Goal: Information Seeking & Learning: Learn about a topic

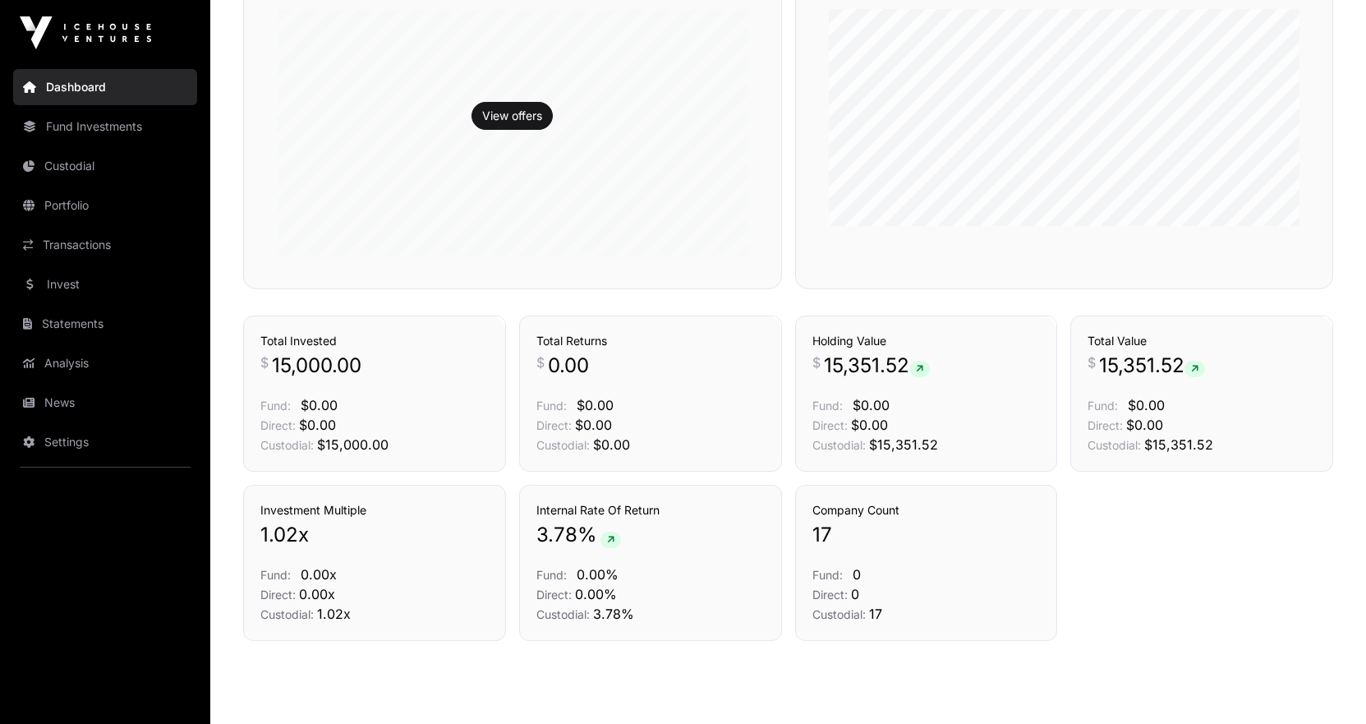
scroll to position [493, 0]
click at [858, 593] on span "0" at bounding box center [855, 593] width 8 height 16
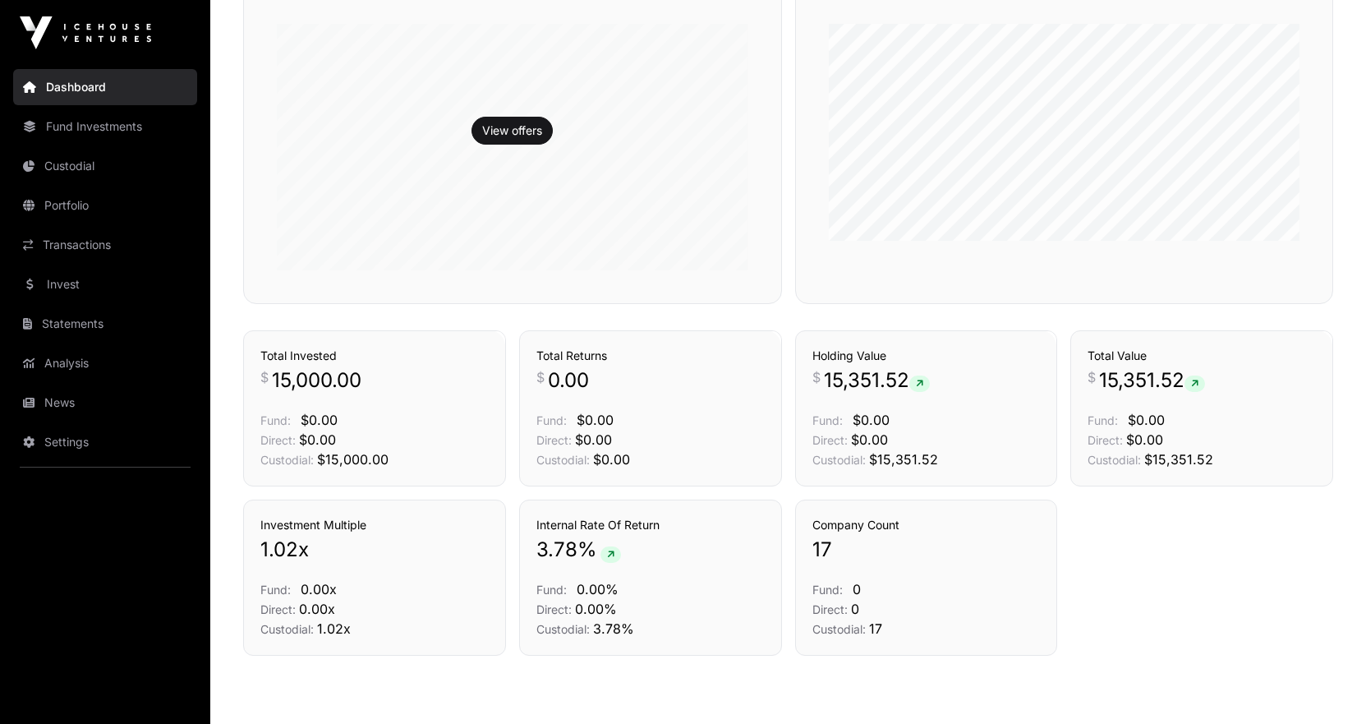
scroll to position [383, 0]
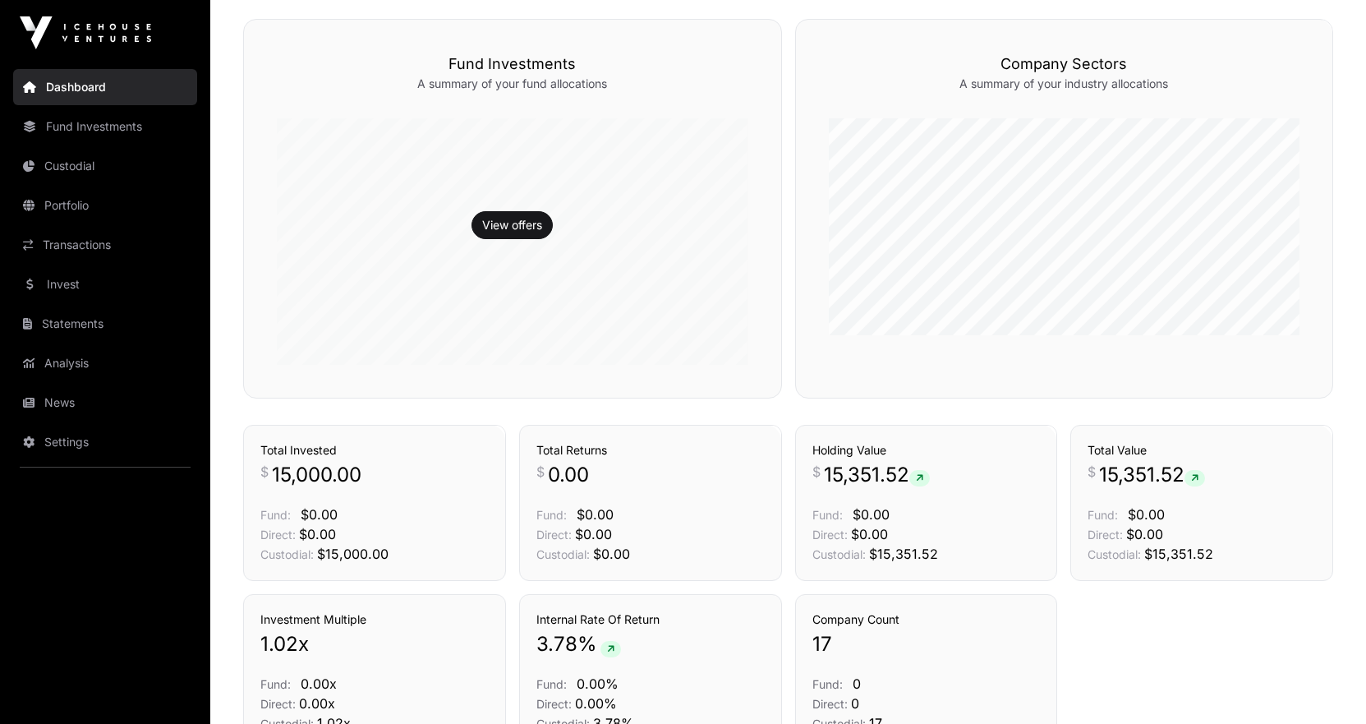
click at [109, 120] on link "Fund Investments" at bounding box center [105, 126] width 184 height 36
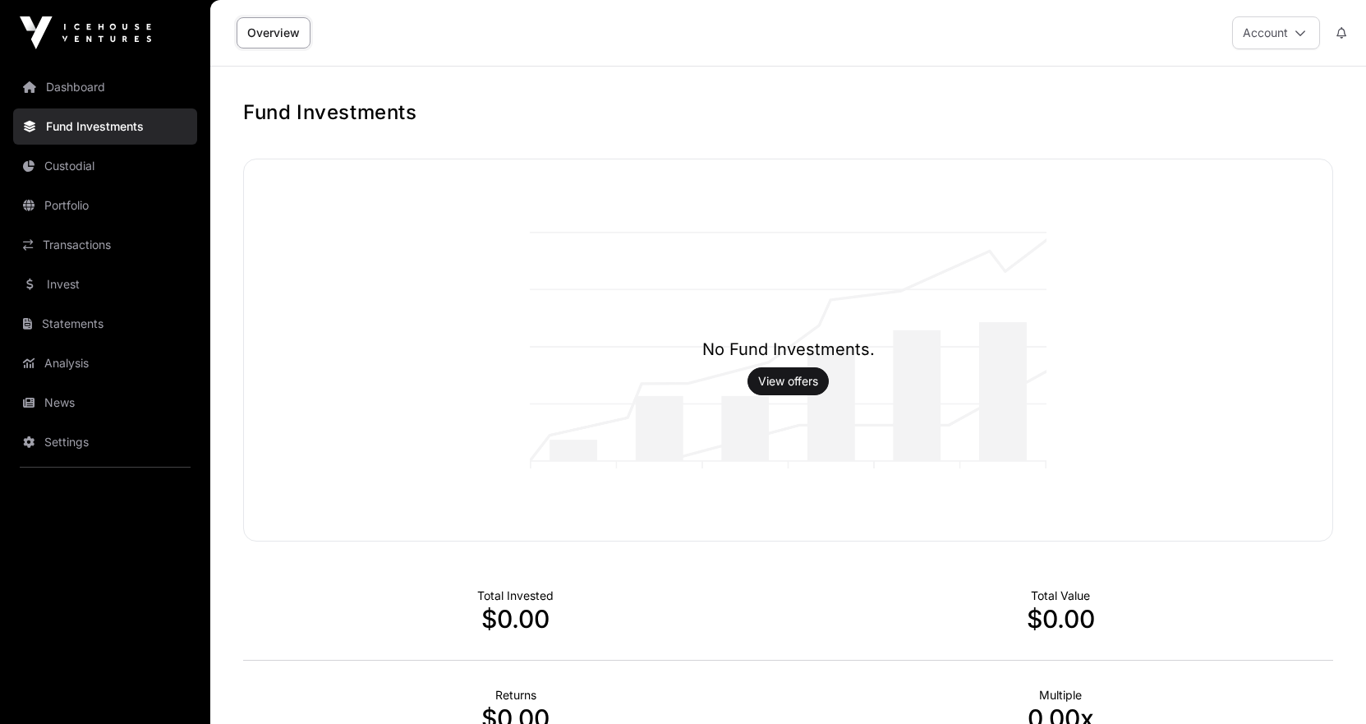
click at [122, 180] on link "Custodial" at bounding box center [105, 166] width 184 height 36
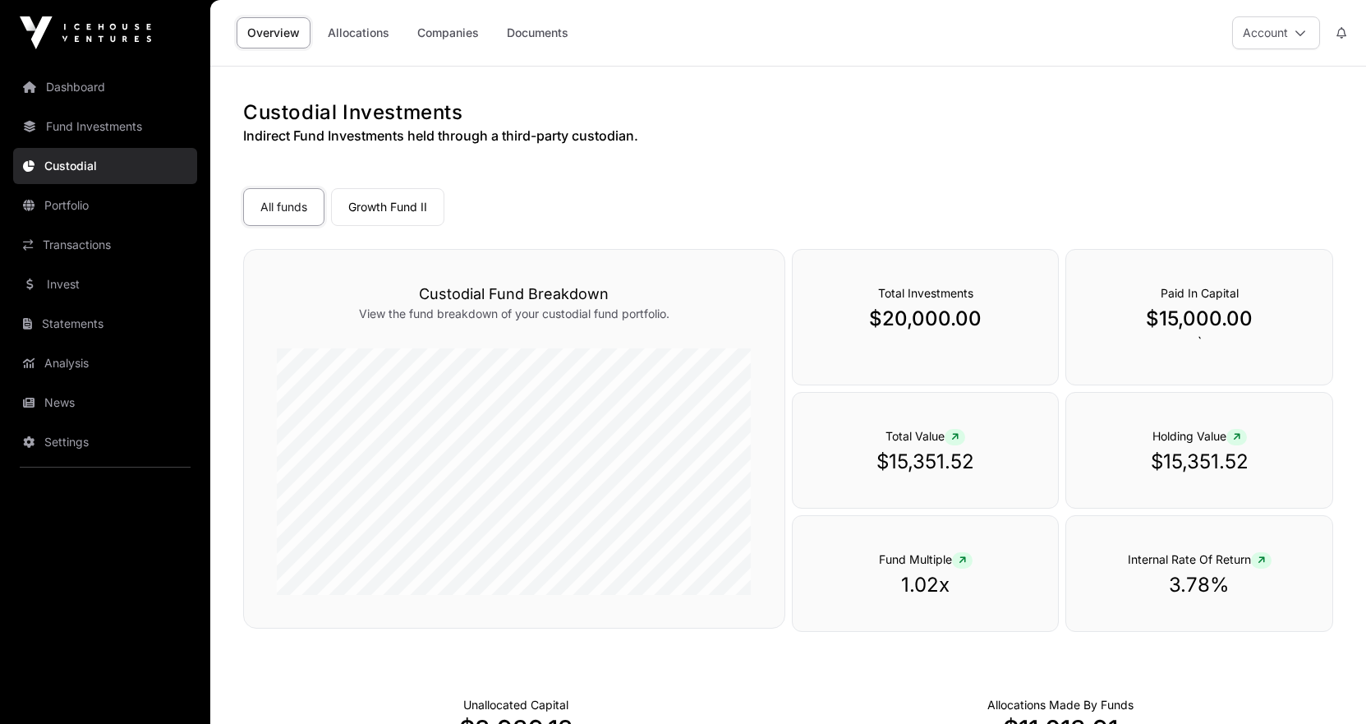
click at [416, 211] on link "Growth Fund II" at bounding box center [387, 207] width 113 height 38
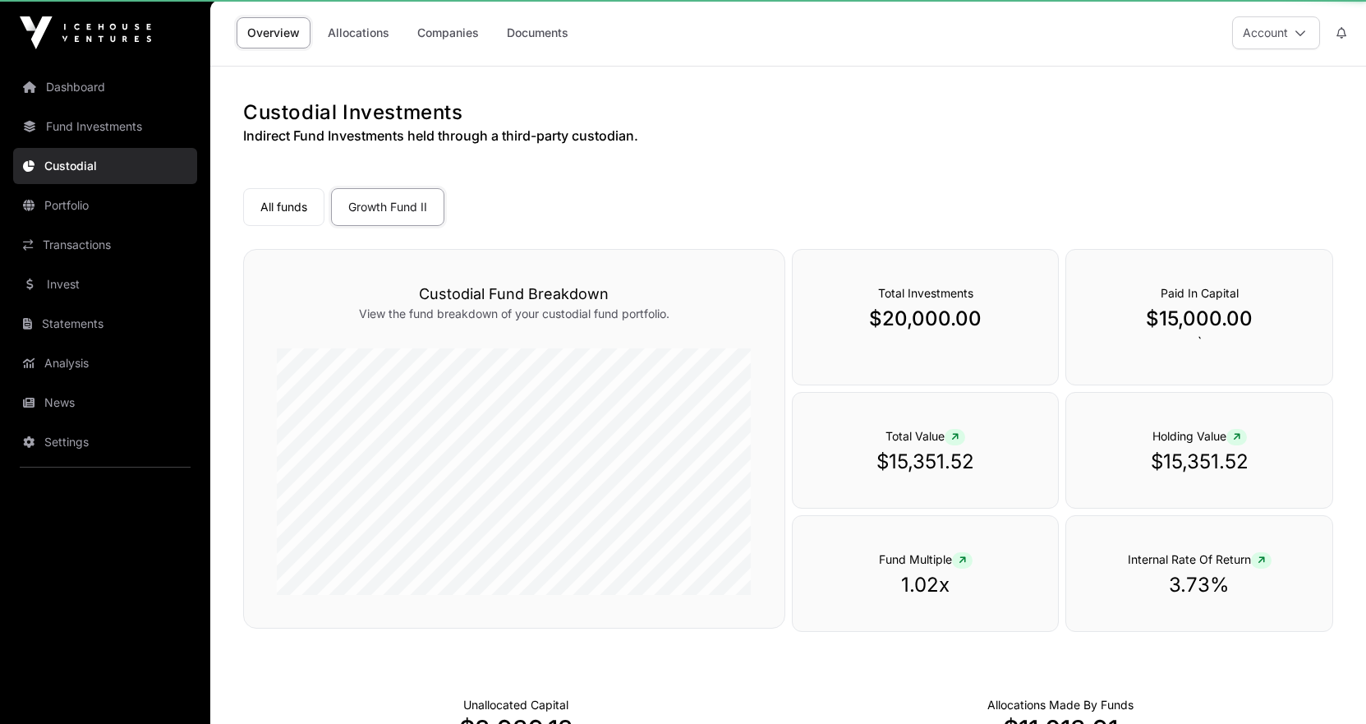
click at [430, 34] on link "Companies" at bounding box center [448, 32] width 83 height 31
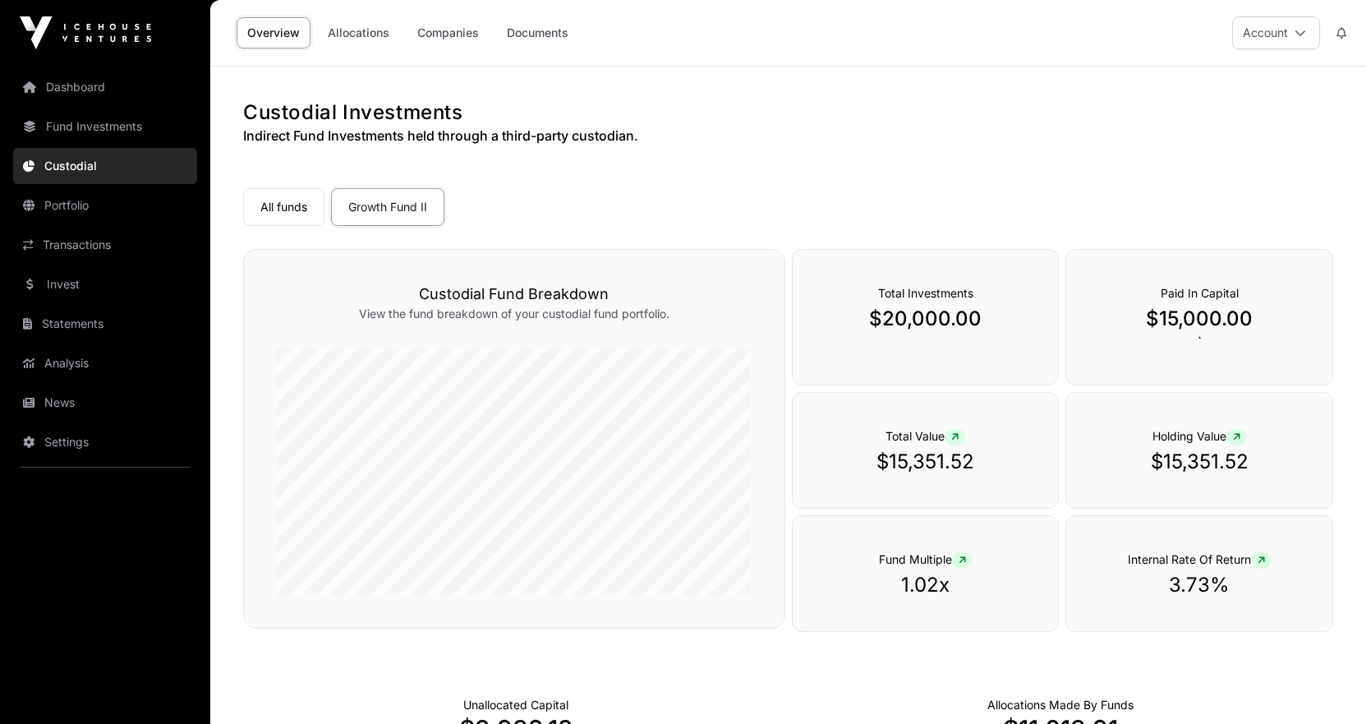
click at [372, 20] on link "Allocations" at bounding box center [358, 32] width 83 height 31
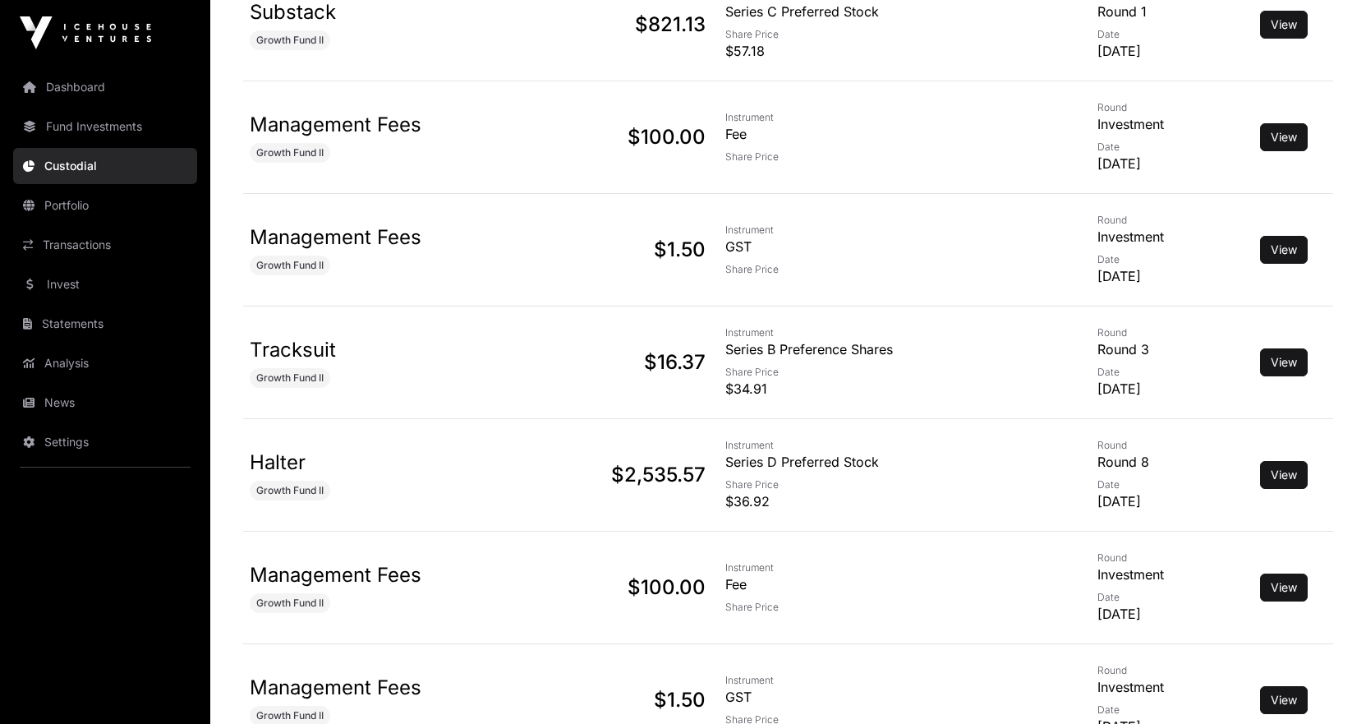
scroll to position [1232, 0]
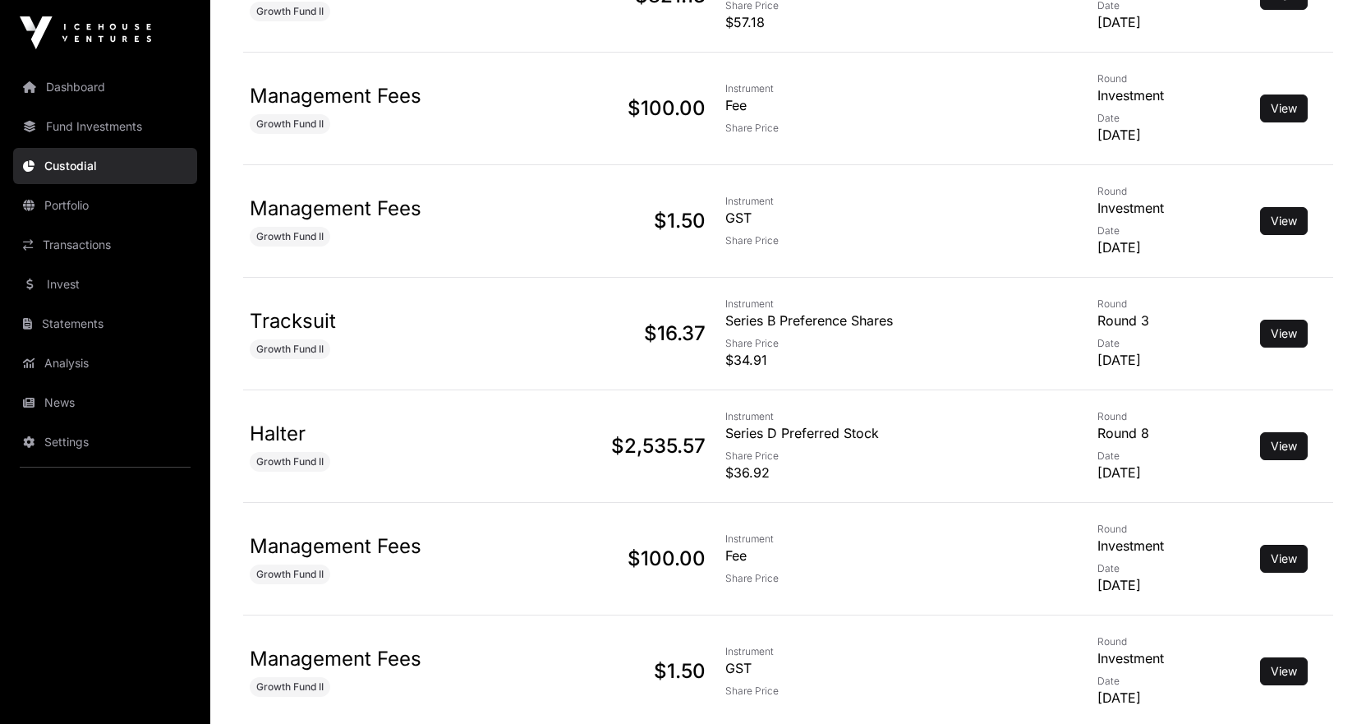
click at [1281, 444] on link "View" at bounding box center [1284, 446] width 26 height 16
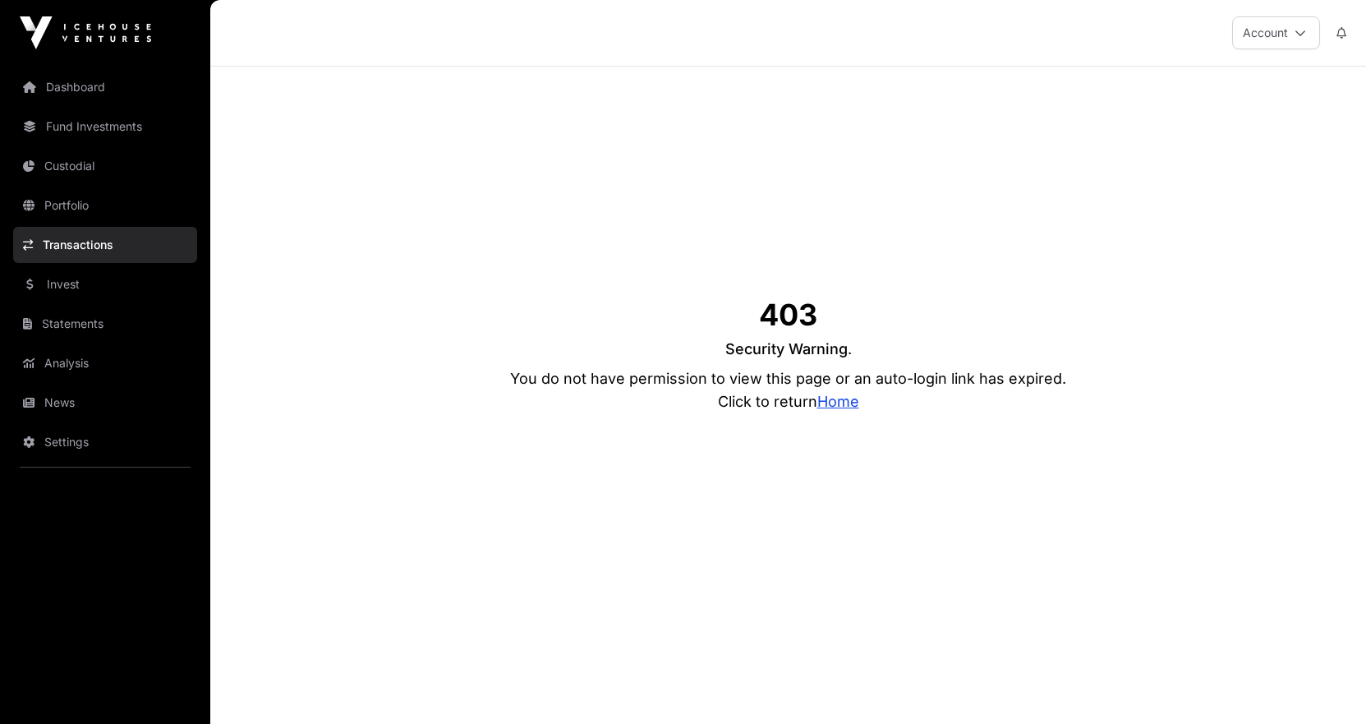
click at [841, 416] on div "403 Security Warning . You do not have permission to view this page or an auto-…" at bounding box center [788, 356] width 1090 height 579
click at [841, 407] on link "Home" at bounding box center [838, 401] width 42 height 17
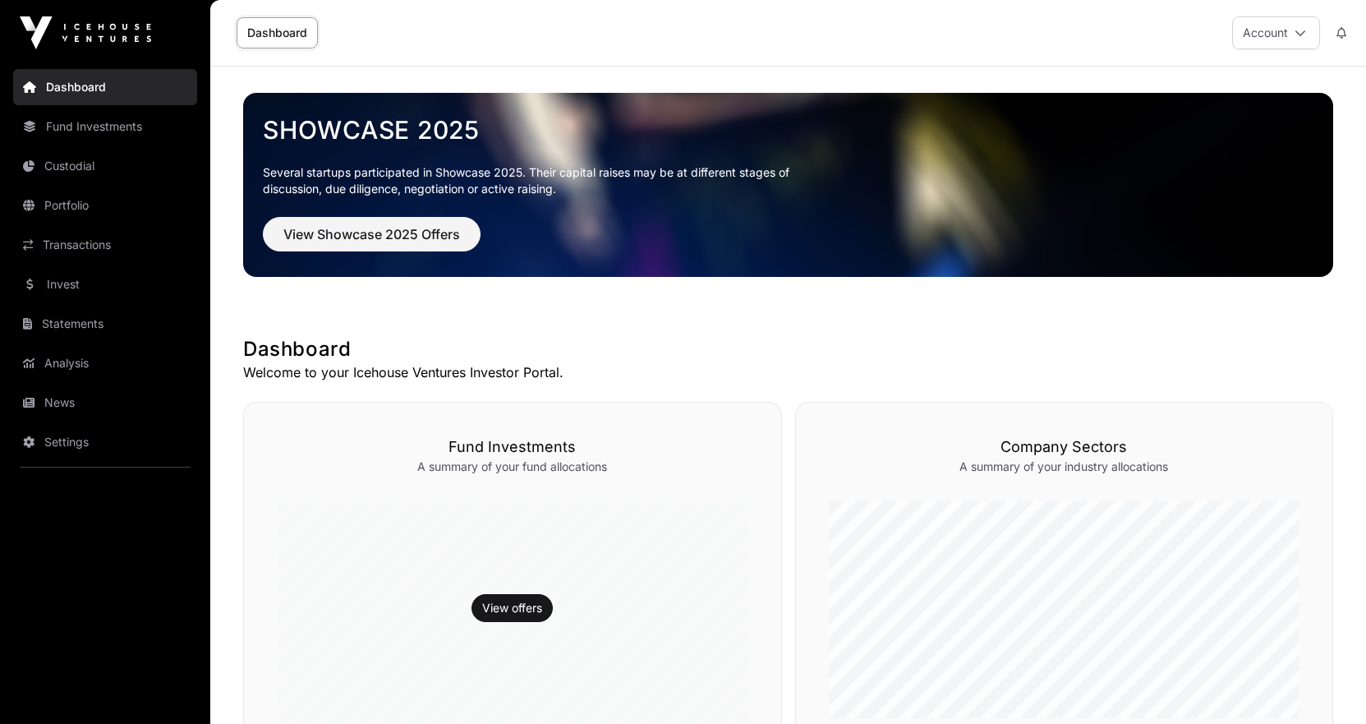
click at [50, 82] on link "Dashboard" at bounding box center [105, 87] width 184 height 36
click at [77, 352] on link "Analysis" at bounding box center [105, 363] width 184 height 36
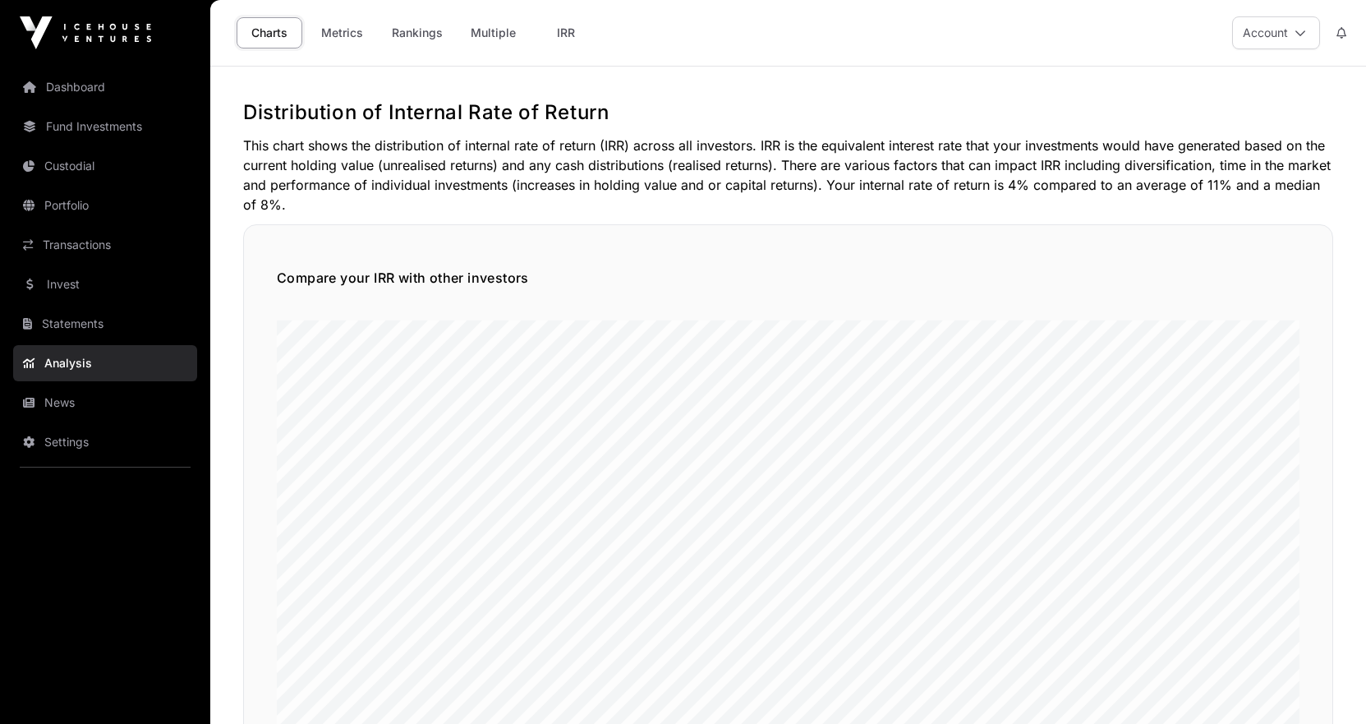
click at [71, 315] on link "Statements" at bounding box center [105, 324] width 184 height 36
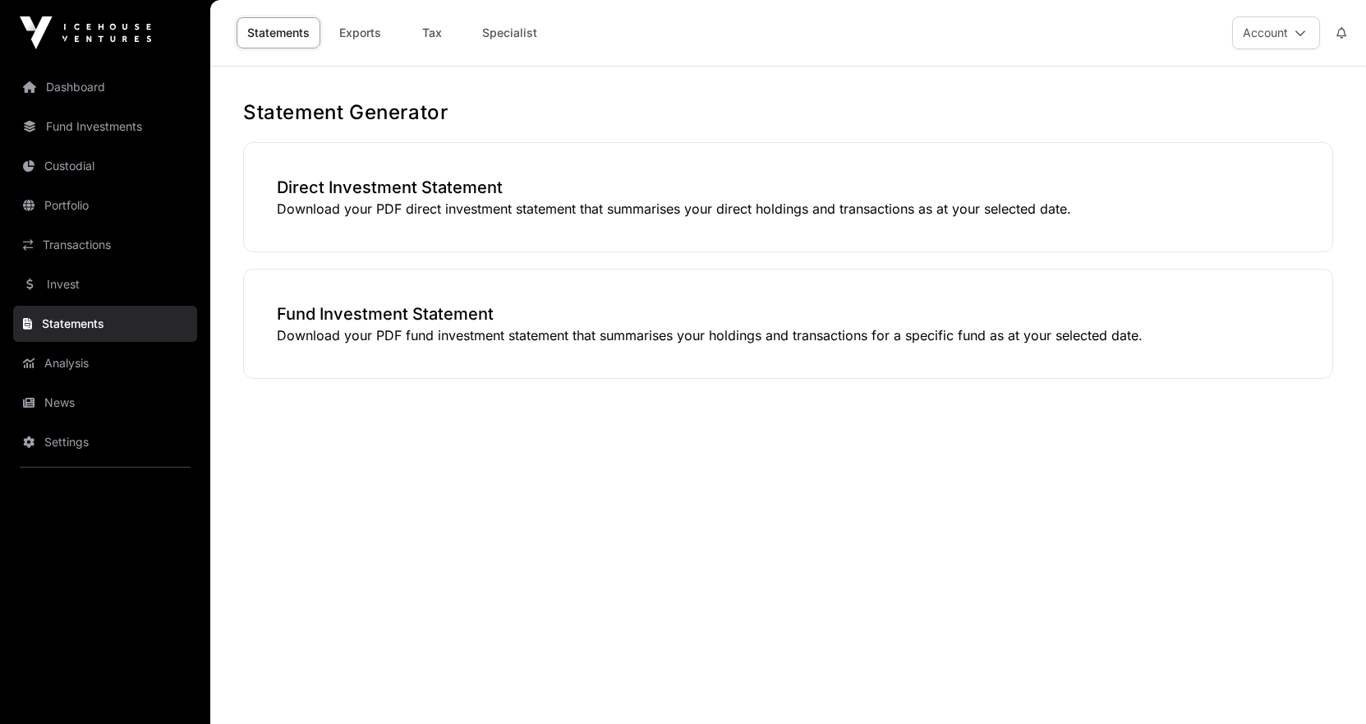
drag, startPoint x: 540, startPoint y: 35, endPoint x: 501, endPoint y: 39, distance: 39.6
click at [541, 36] on link "Specialist" at bounding box center [509, 32] width 76 height 31
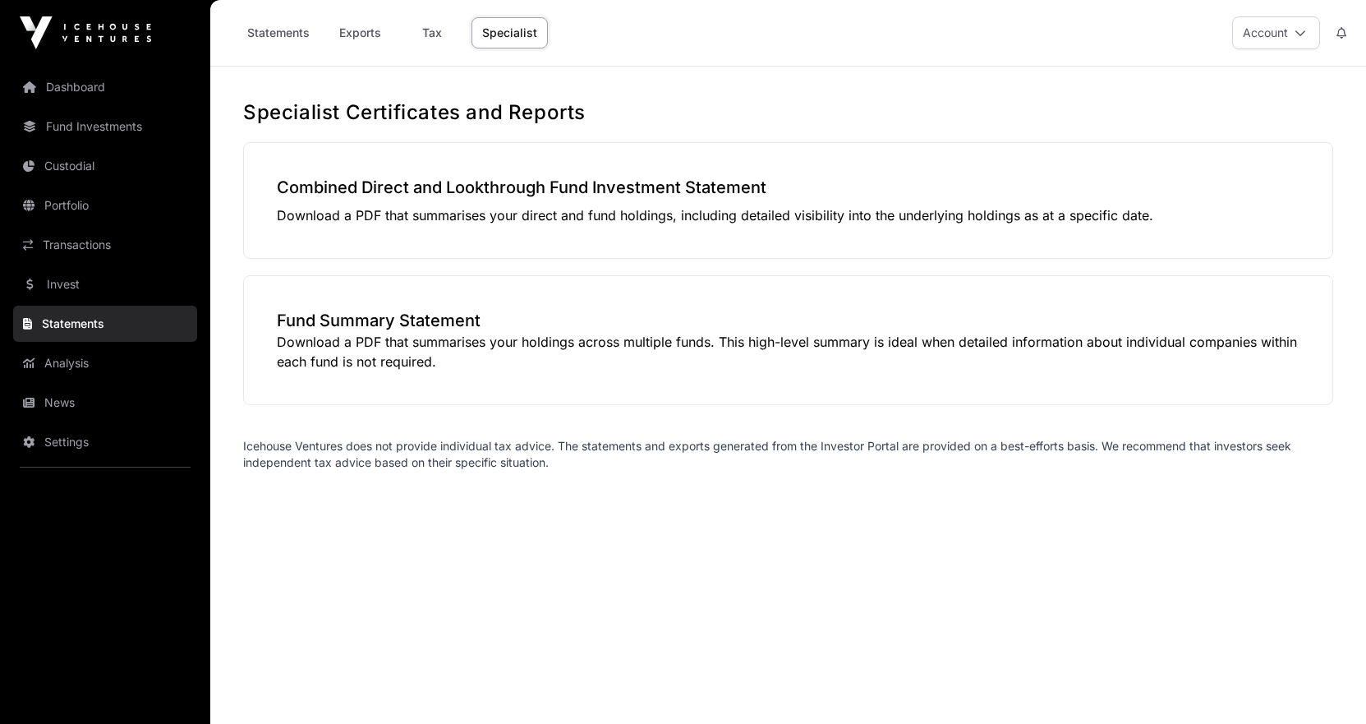
click at [551, 200] on div "Combined Direct and Lookthrough Fund Investment Statement Download a PDF that s…" at bounding box center [788, 200] width 1090 height 117
click at [541, 184] on h3 "Combined Direct and Lookthrough Fund Investment Statement" at bounding box center [788, 187] width 1023 height 23
click at [336, 333] on p "Download a PDF that summarises your holdings across multiple funds. This high-l…" at bounding box center [788, 351] width 1023 height 39
click at [327, 329] on h3 "Fund Summary Statement" at bounding box center [788, 320] width 1023 height 23
click at [313, 196] on h3 "Combined Direct and Lookthrough Fund Investment Statement" at bounding box center [788, 187] width 1023 height 23
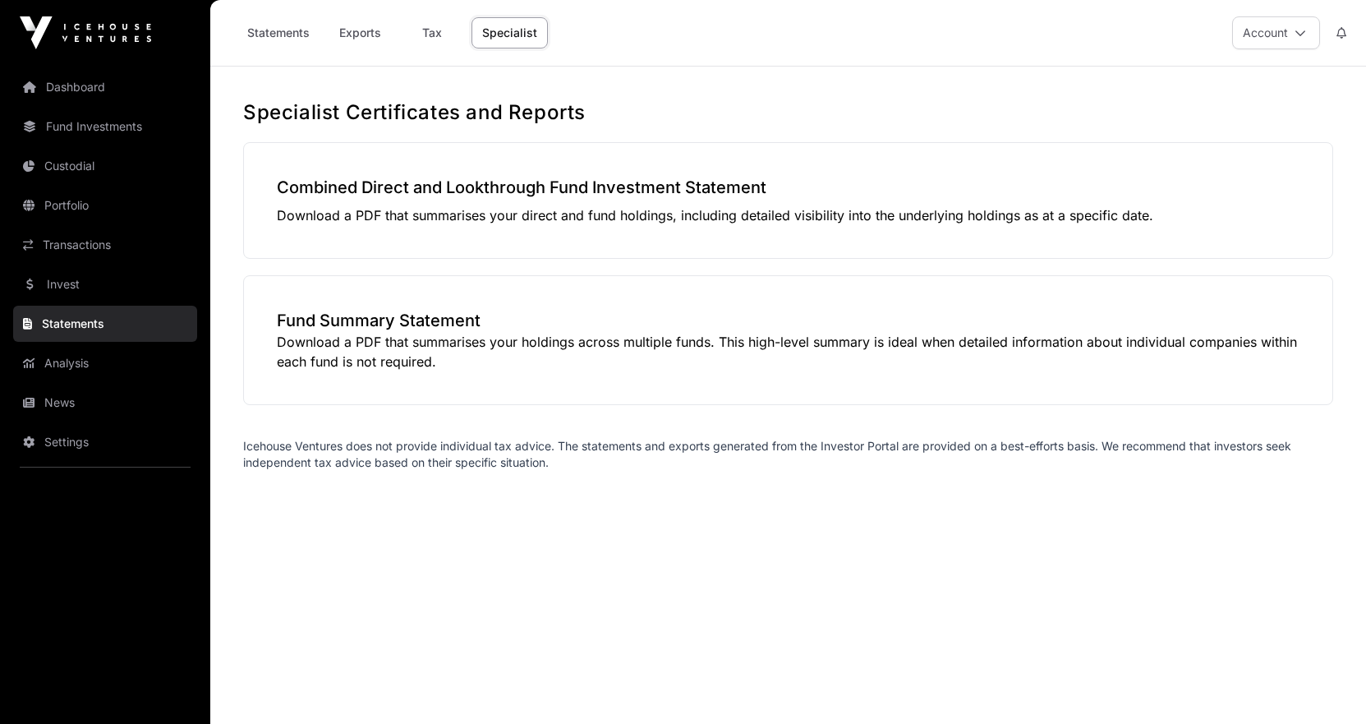
click at [301, 191] on h3 "Combined Direct and Lookthrough Fund Investment Statement" at bounding box center [788, 187] width 1023 height 23
click at [131, 99] on link "Dashboard" at bounding box center [105, 87] width 184 height 36
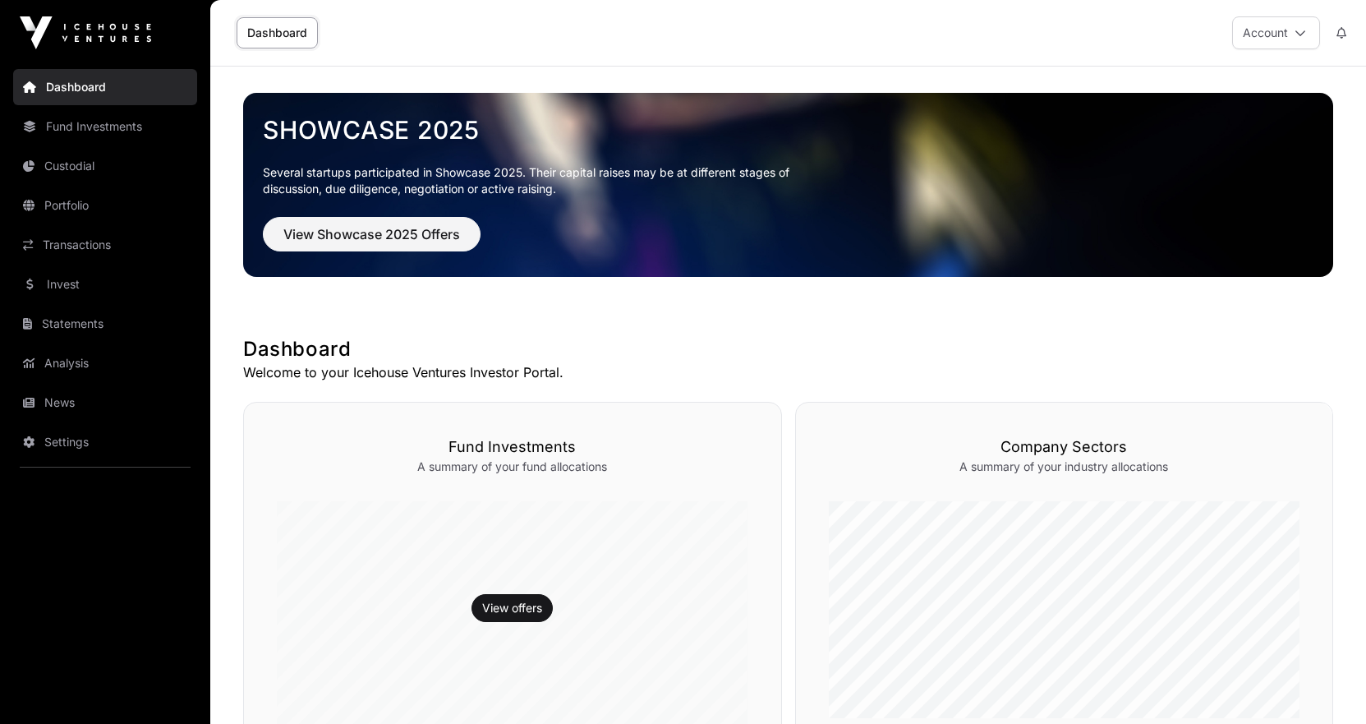
click at [1270, 34] on button "Account" at bounding box center [1276, 32] width 88 height 33
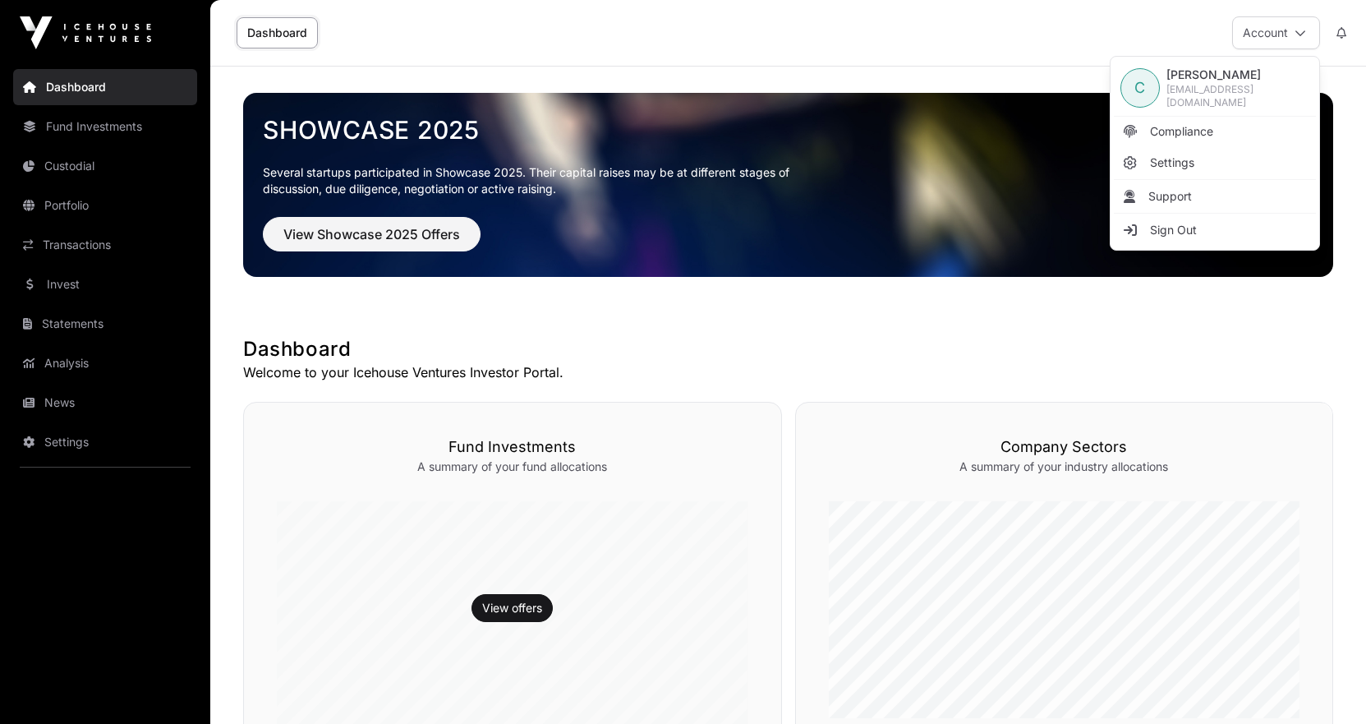
click at [899, 322] on div "Showcase 2025 Several startups participated in Showcase 2025. Their capital rai…" at bounding box center [788, 610] width 1156 height 1086
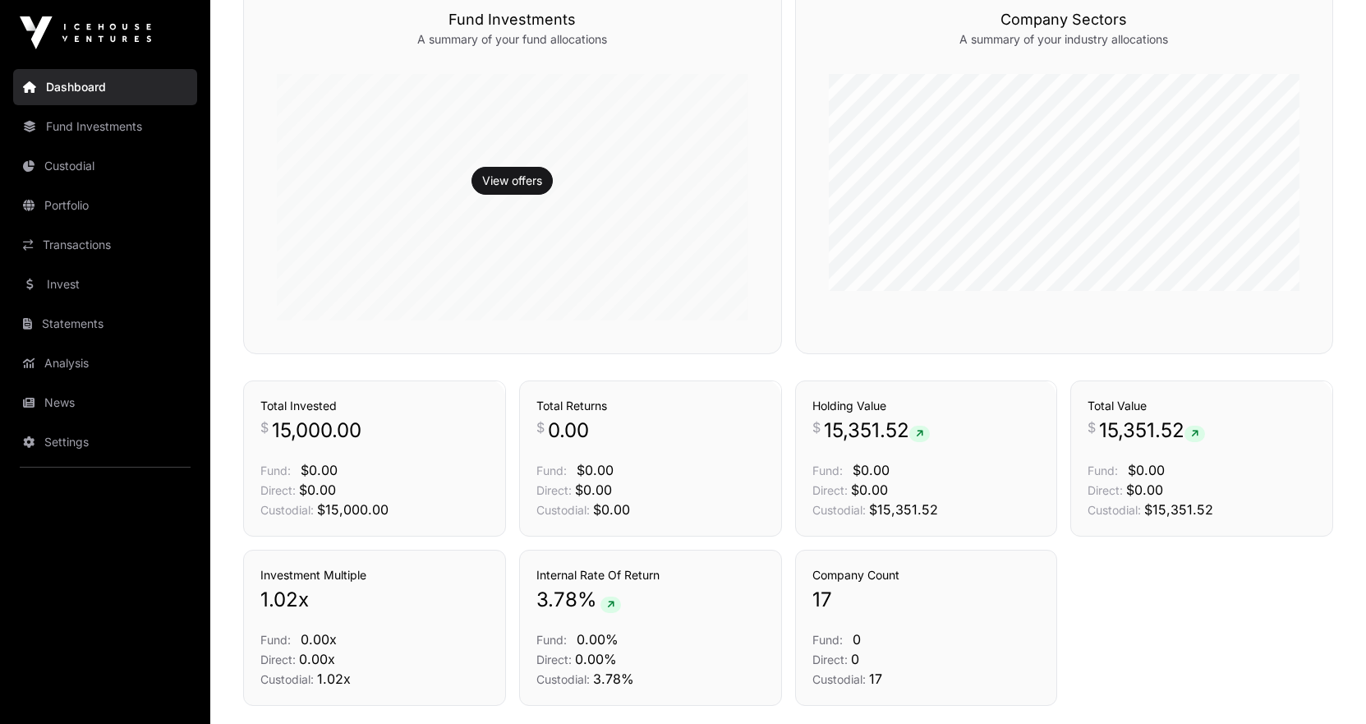
scroll to position [547, 0]
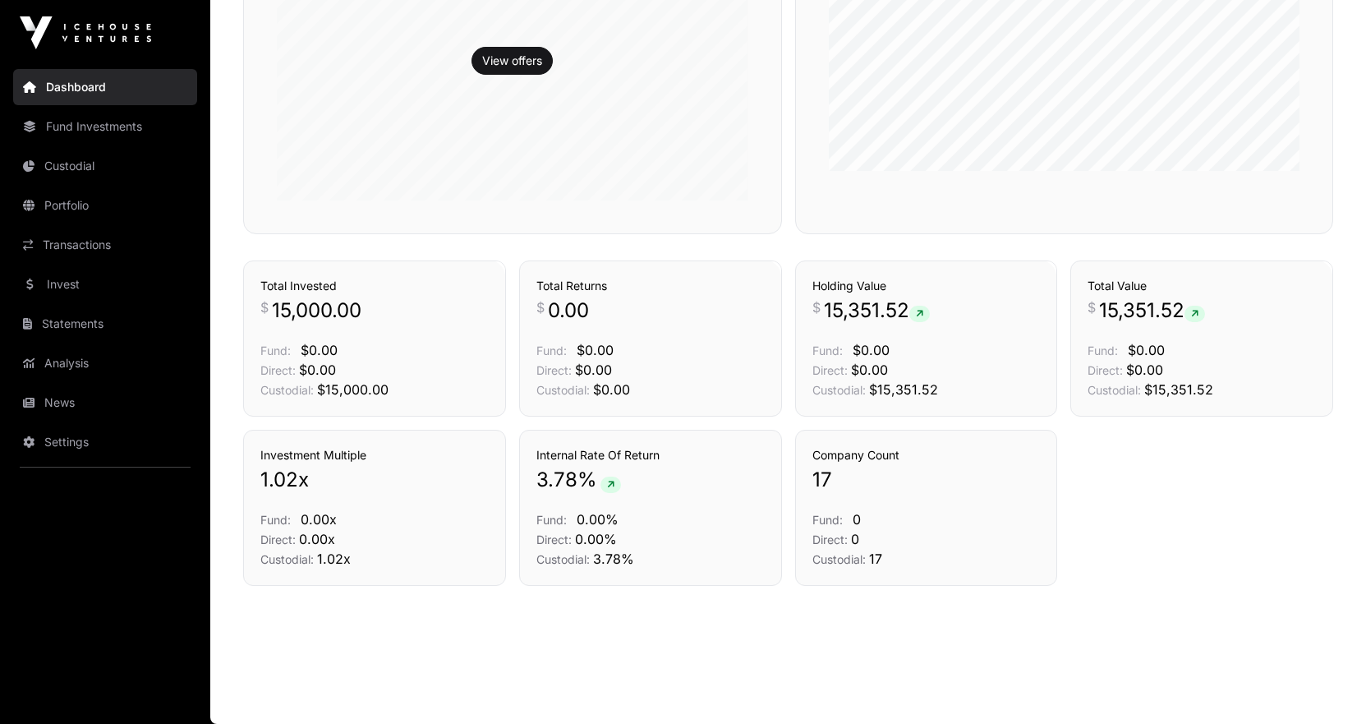
click at [94, 321] on link "Statements" at bounding box center [105, 324] width 184 height 36
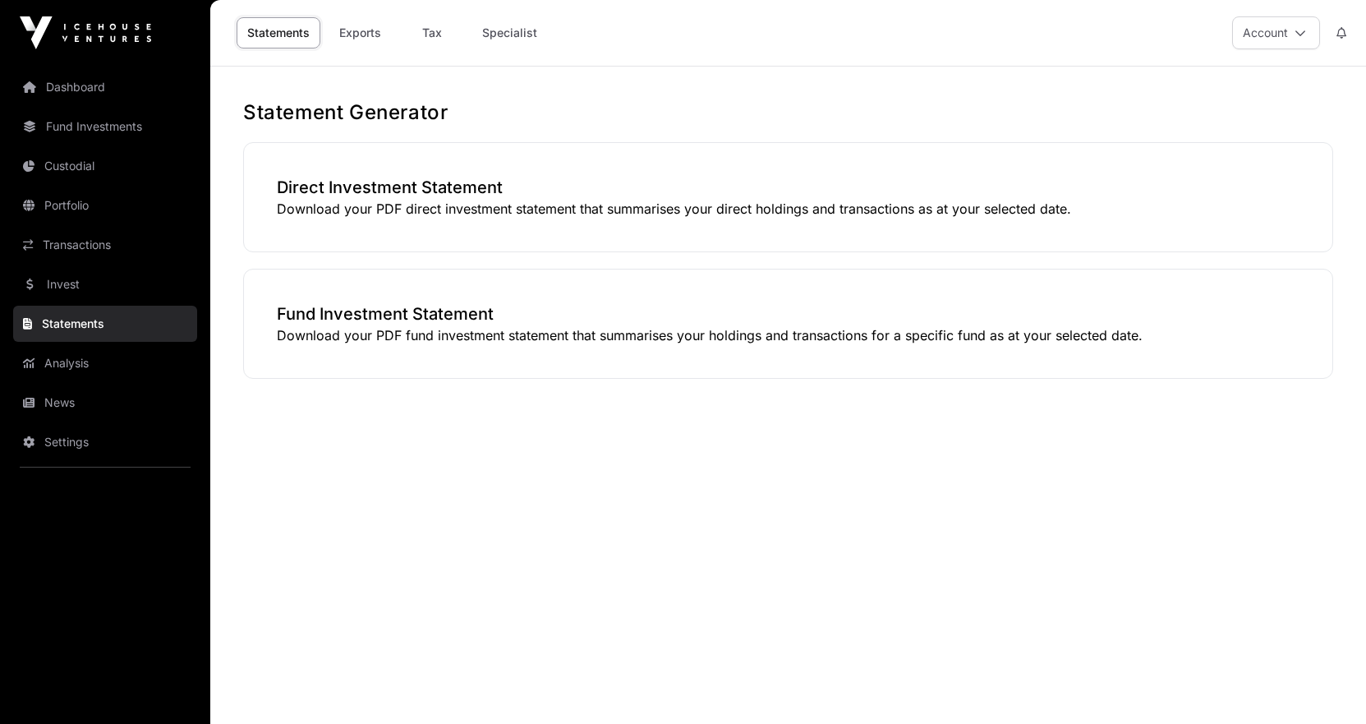
click at [85, 294] on link "Invest" at bounding box center [105, 284] width 184 height 36
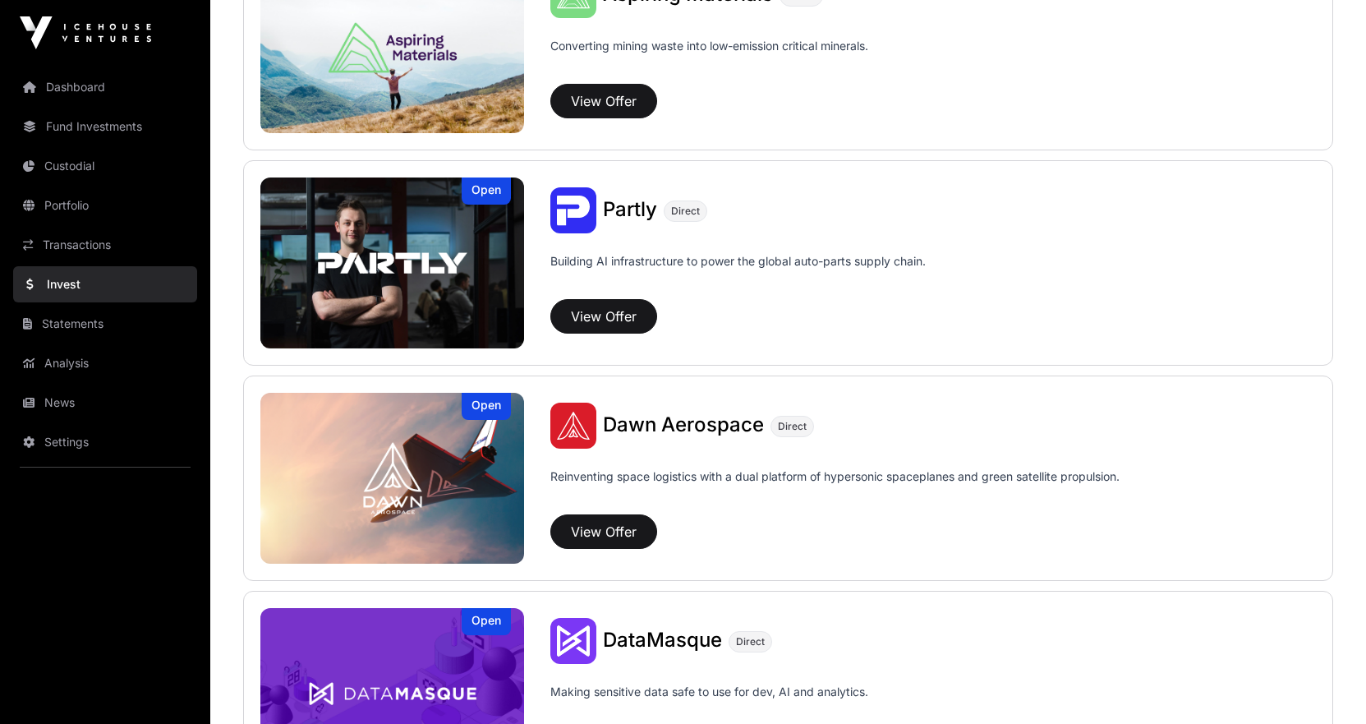
scroll to position [793, 0]
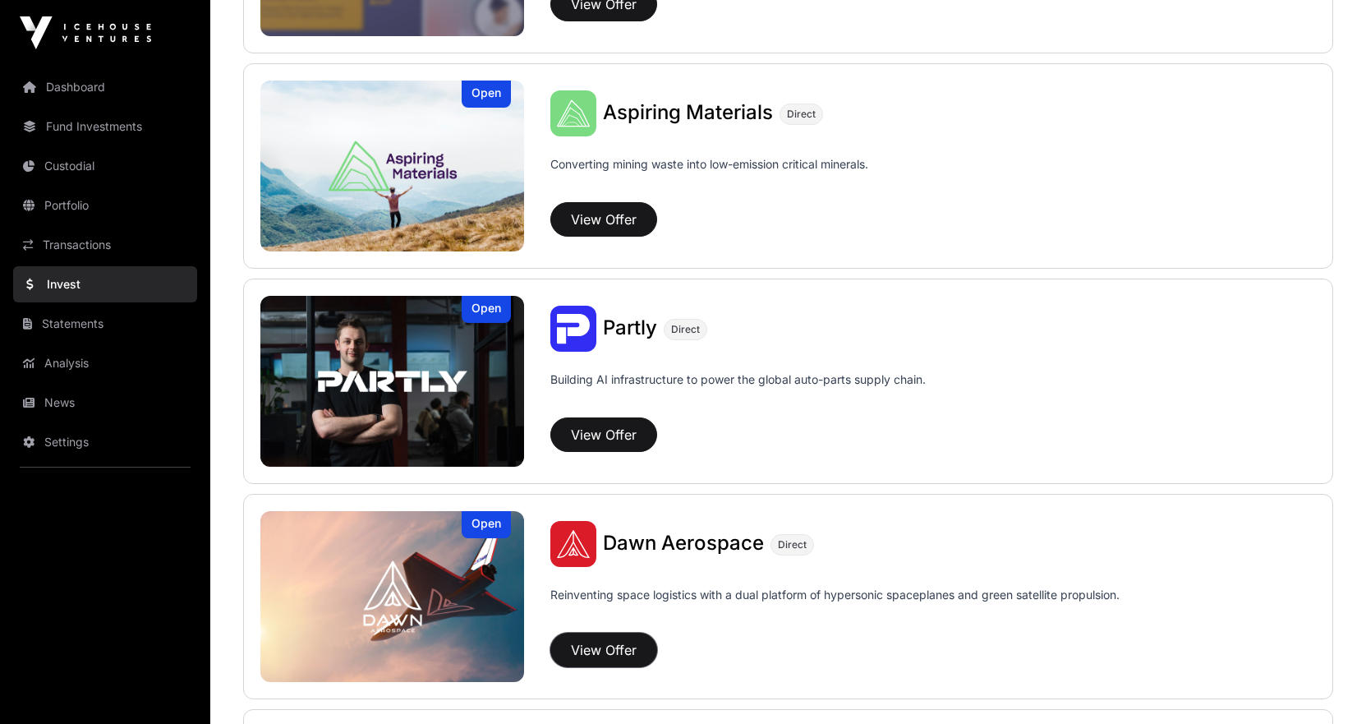
click at [587, 637] on button "View Offer" at bounding box center [603, 649] width 107 height 34
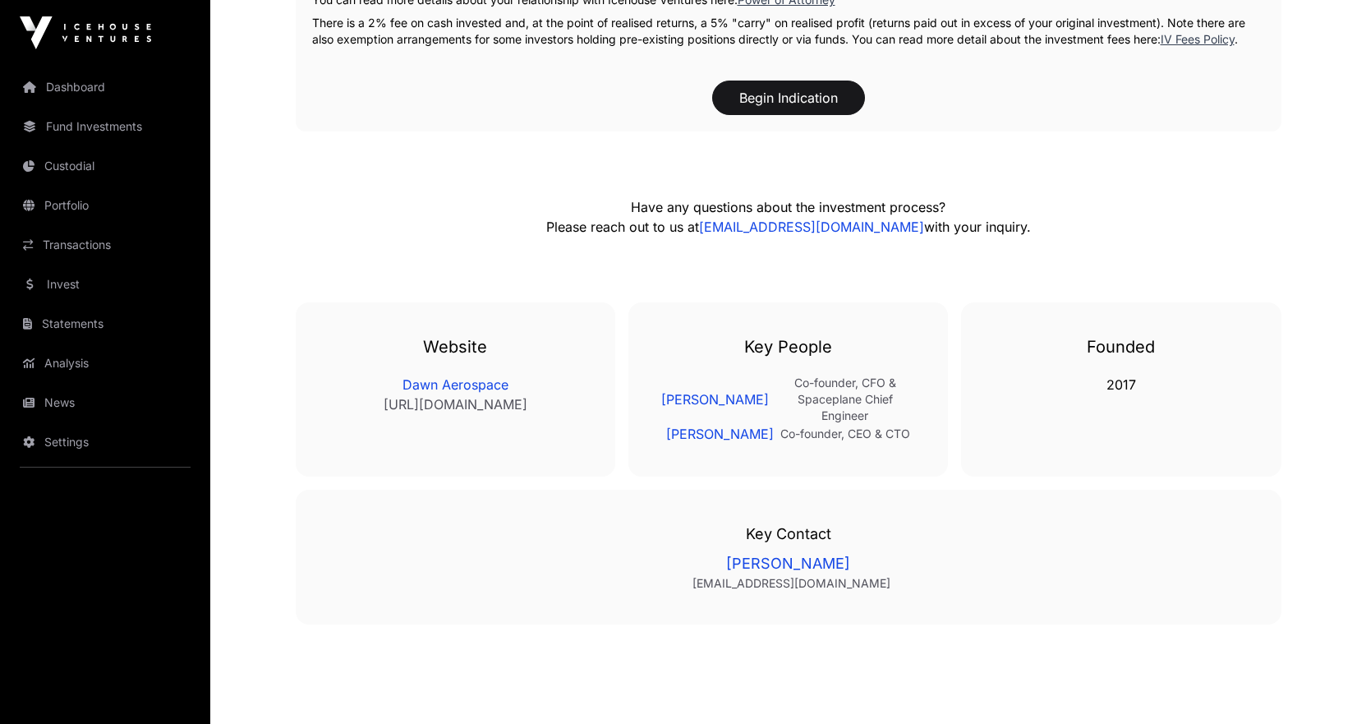
scroll to position [2875, 0]
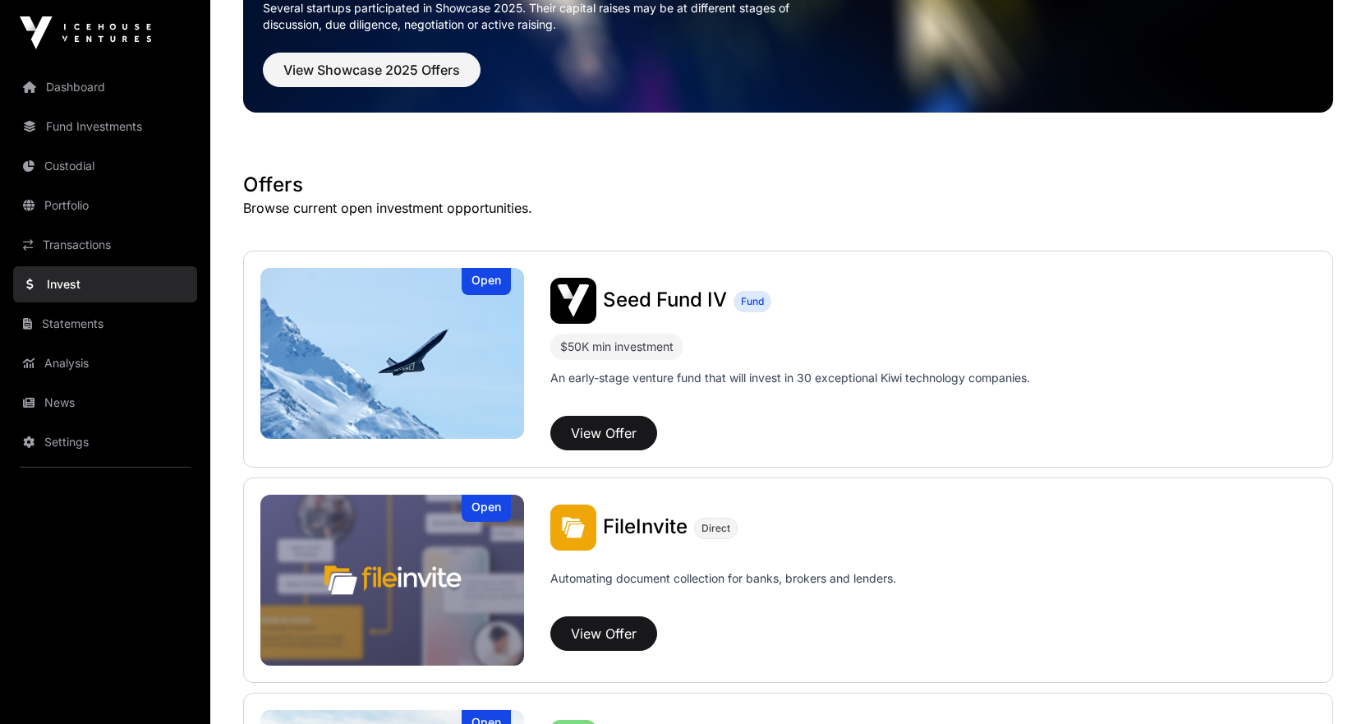
scroll to position [136, 0]
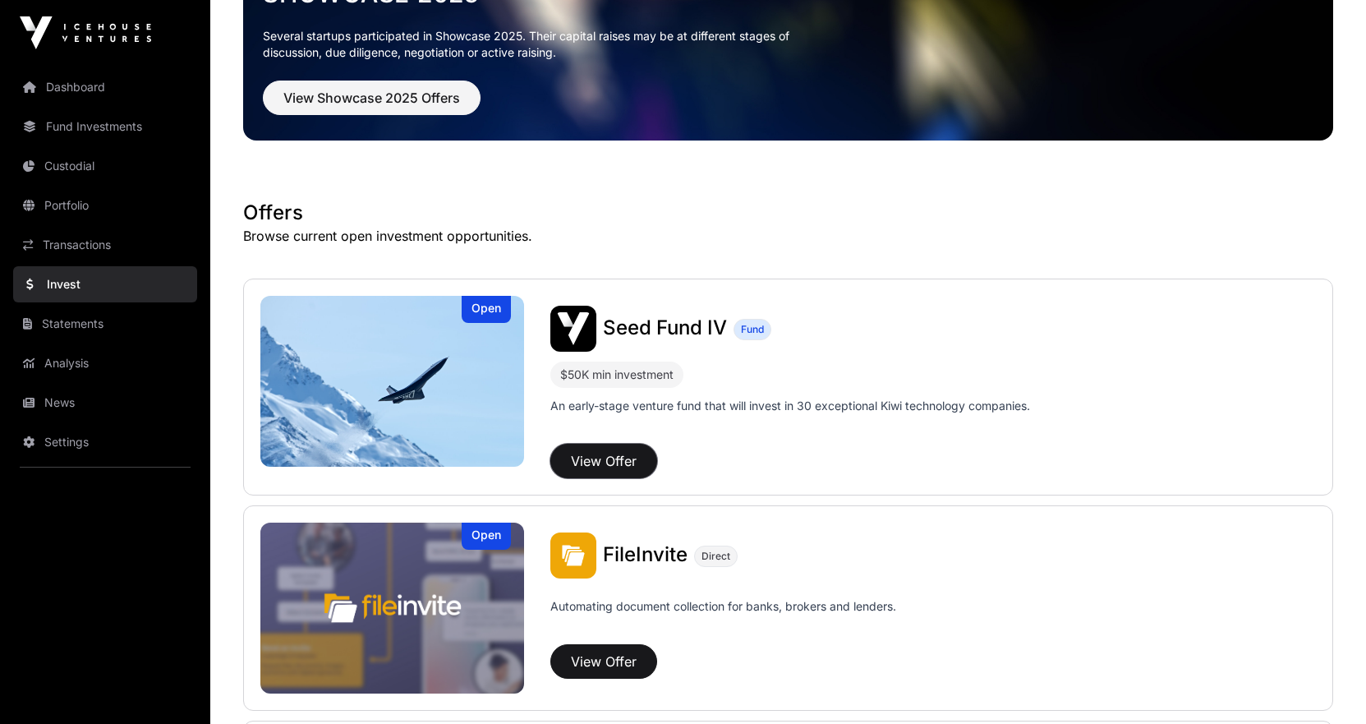
click at [623, 462] on button "View Offer" at bounding box center [603, 461] width 107 height 34
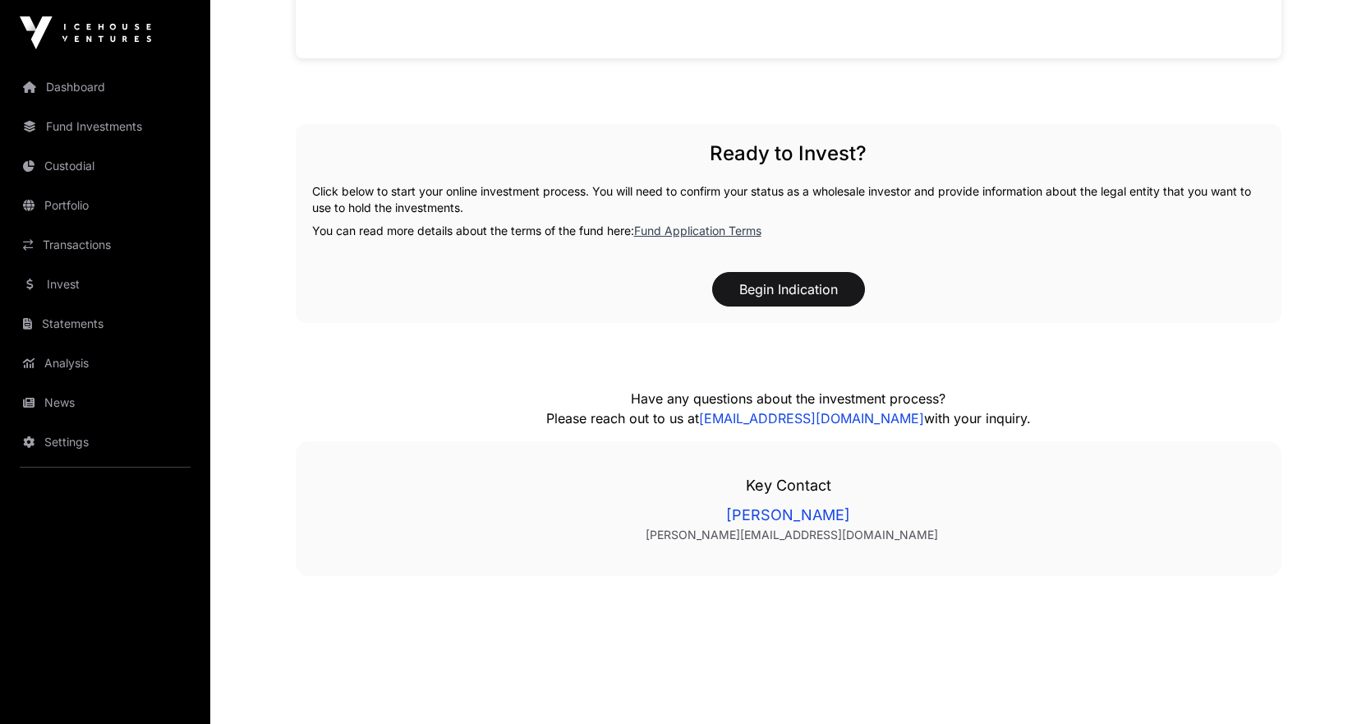
scroll to position [1709, 0]
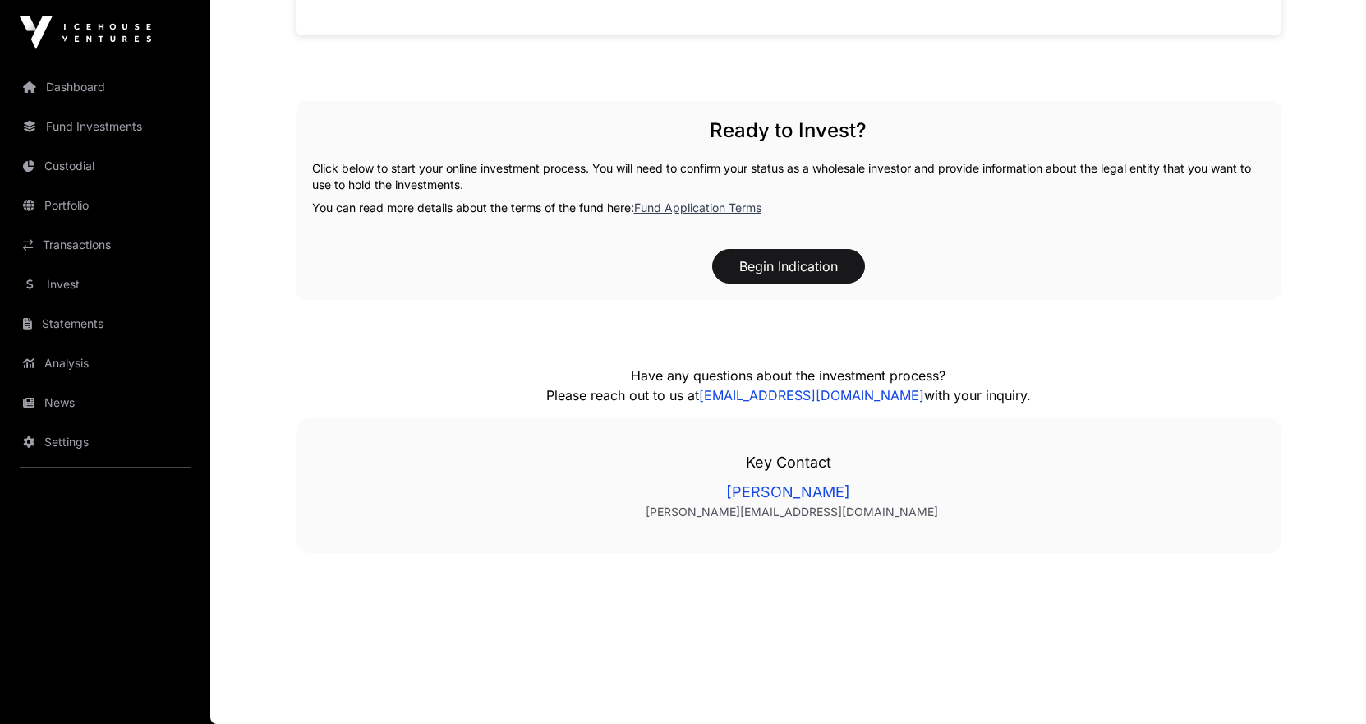
click at [44, 201] on link "Portfolio" at bounding box center [105, 205] width 184 height 36
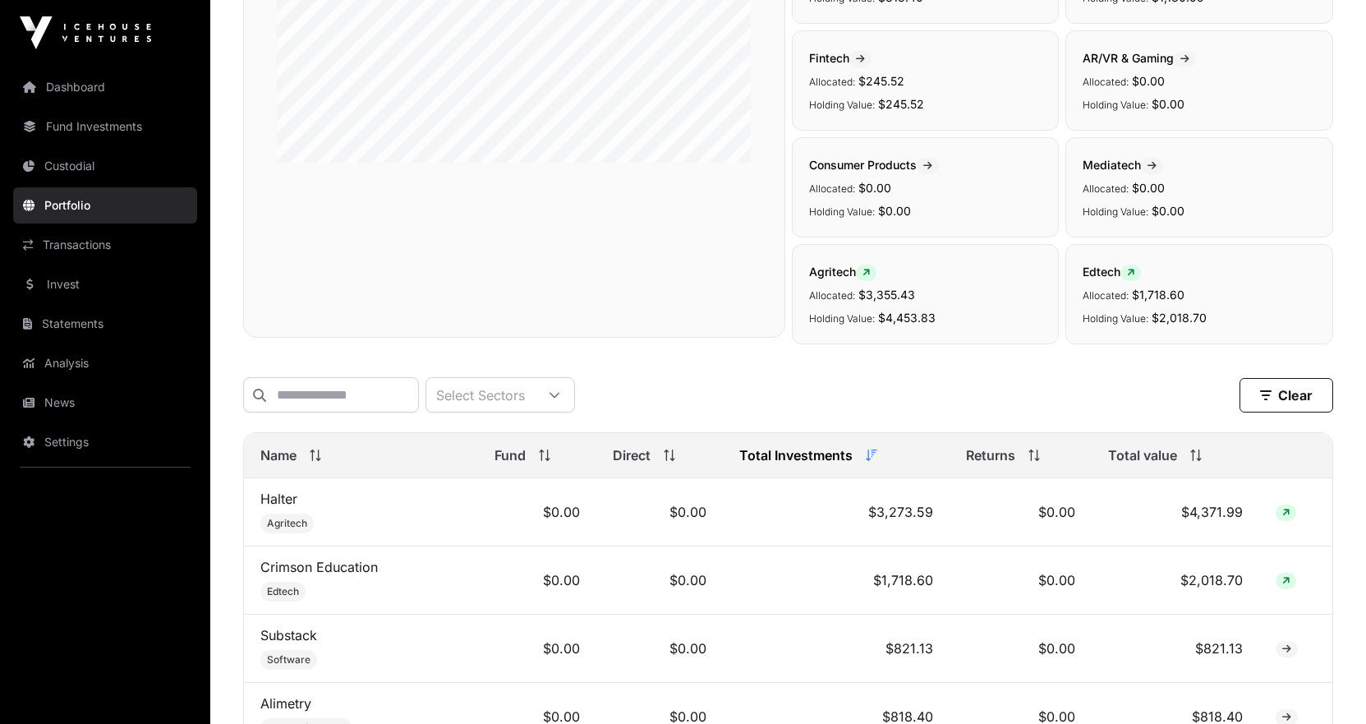
scroll to position [575, 0]
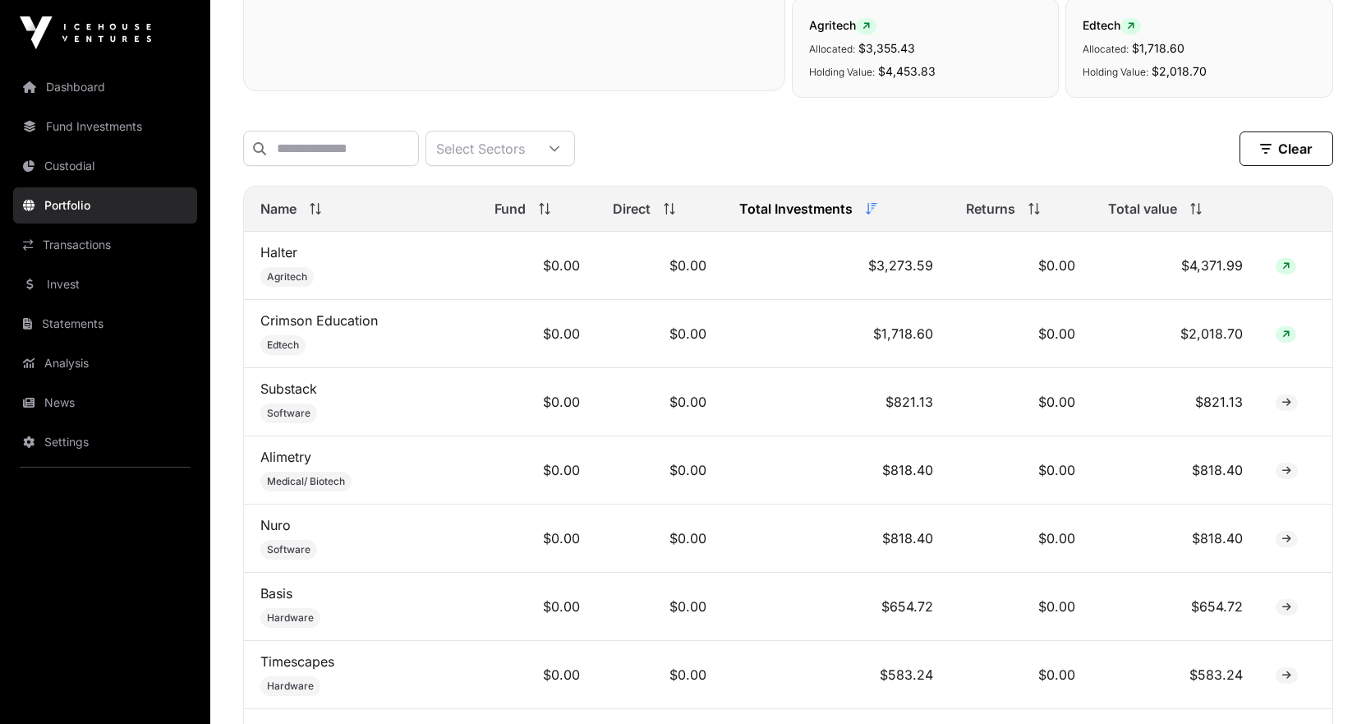
click at [554, 288] on td "$0.00" at bounding box center [536, 266] width 117 height 68
click at [683, 282] on td "$0.00" at bounding box center [659, 266] width 126 height 68
click at [1287, 271] on icon at bounding box center [1285, 266] width 7 height 10
click at [1031, 271] on td "$0.00" at bounding box center [1021, 266] width 142 height 68
click at [943, 275] on td "$3,273.59" at bounding box center [836, 266] width 227 height 68
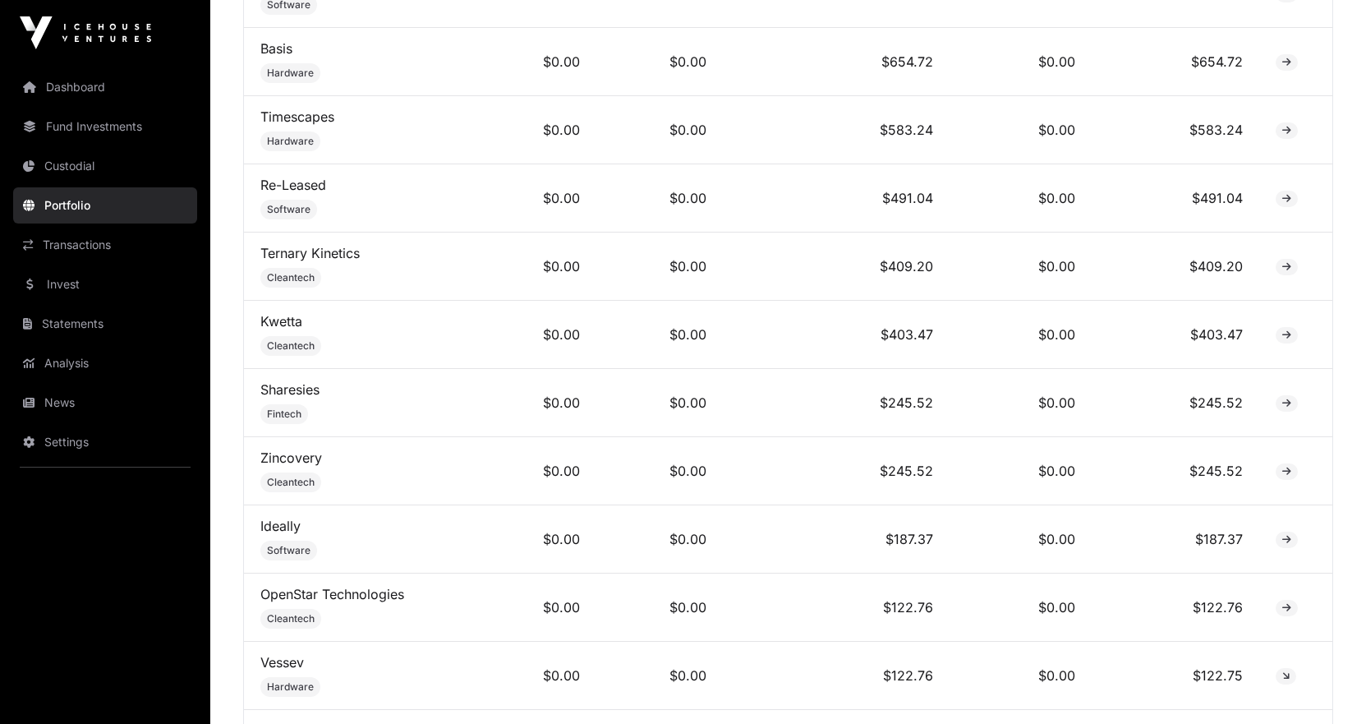
scroll to position [1138, 0]
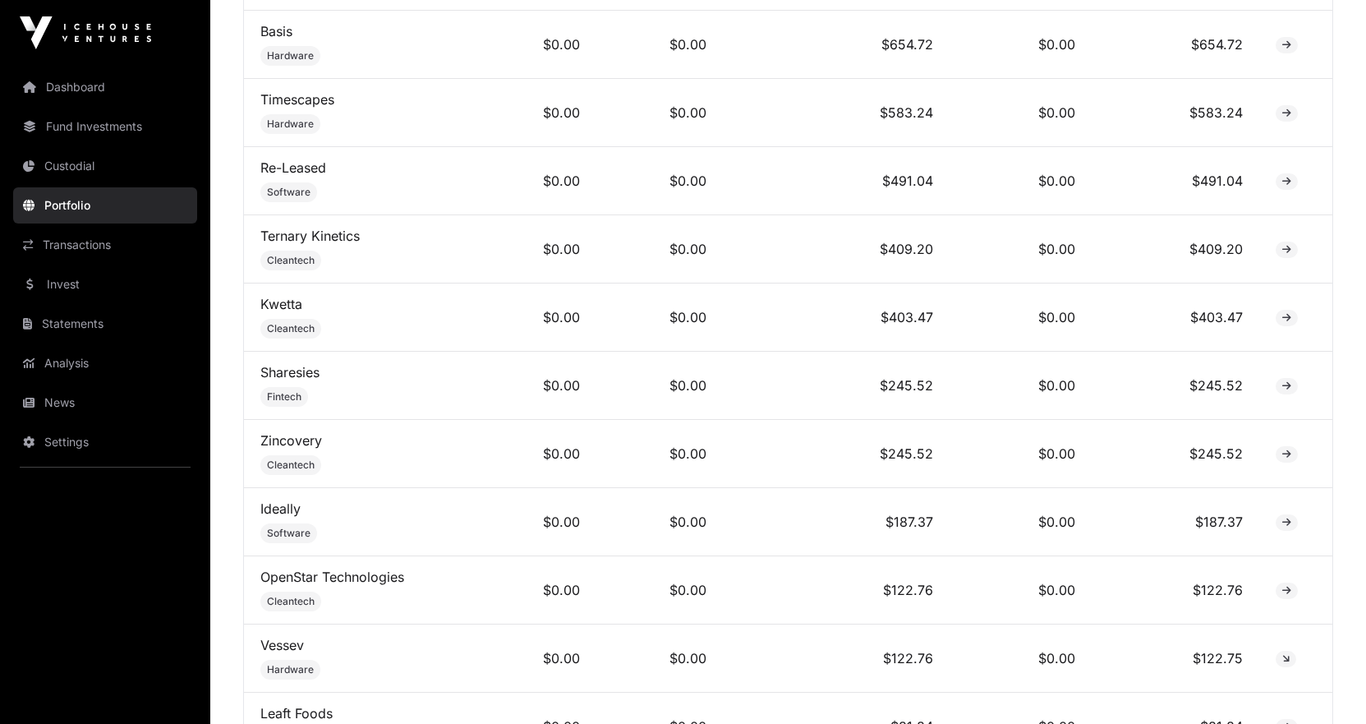
drag, startPoint x: 750, startPoint y: 387, endPoint x: 758, endPoint y: 420, distance: 33.9
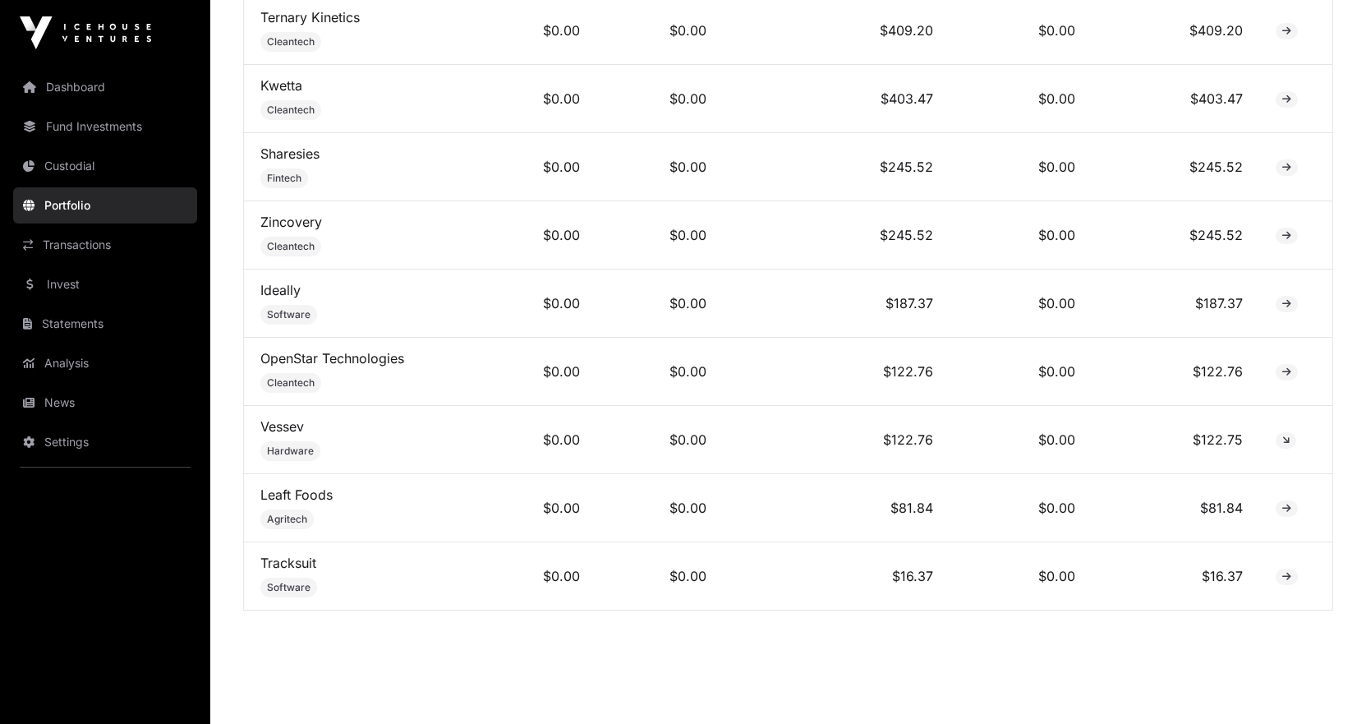
scroll to position [1384, 0]
